Goal: Information Seeking & Learning: Learn about a topic

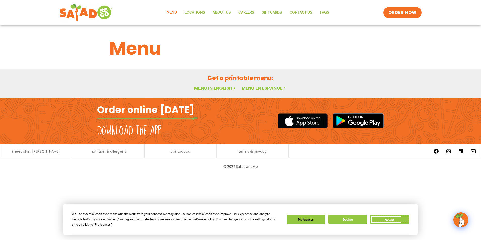
click at [380, 222] on button "Accept" at bounding box center [389, 219] width 39 height 9
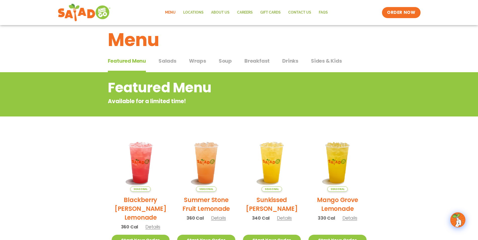
scroll to position [7, 0]
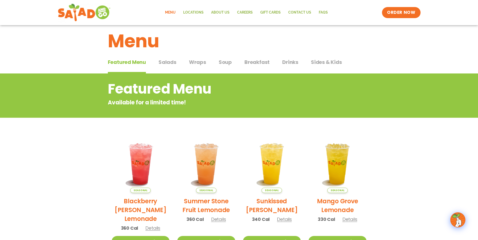
click at [229, 62] on span "Soup" at bounding box center [225, 62] width 13 height 8
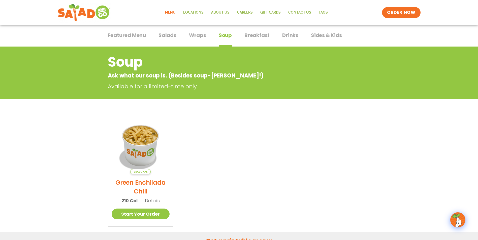
scroll to position [32, 0]
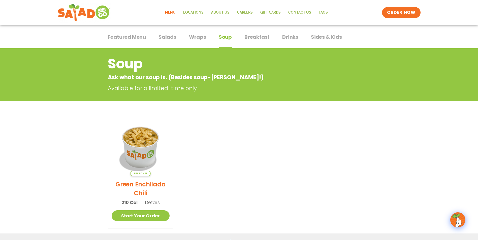
click at [167, 36] on span "Salads" at bounding box center [167, 37] width 18 height 8
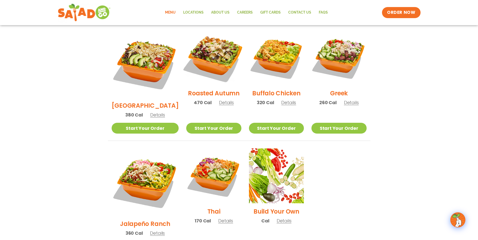
scroll to position [284, 0]
